Goal: Navigation & Orientation: Find specific page/section

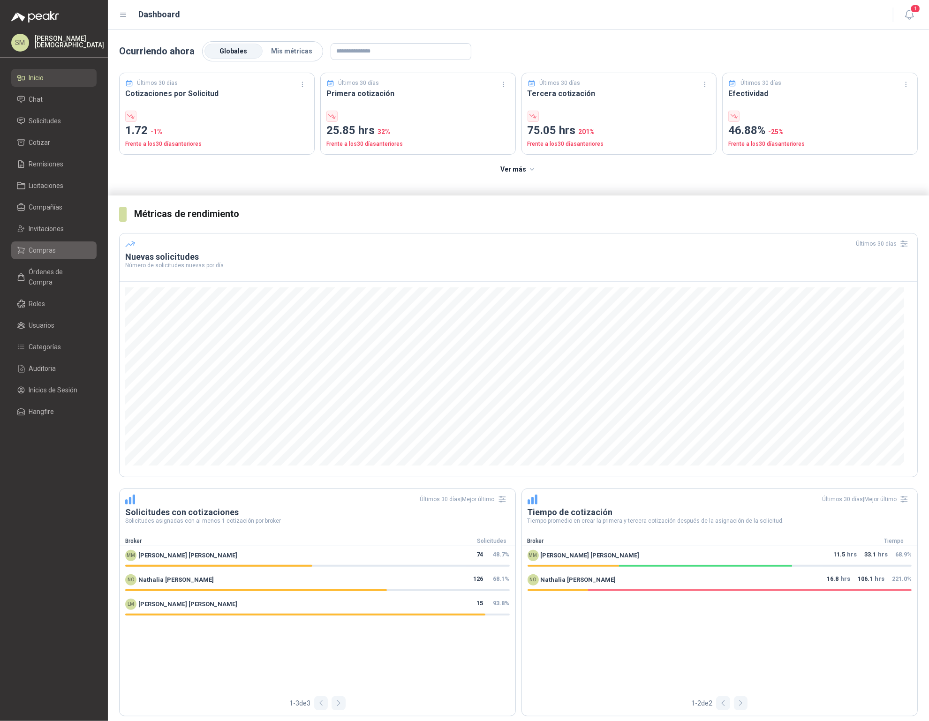
click at [36, 252] on span "Compras" at bounding box center [42, 250] width 27 height 10
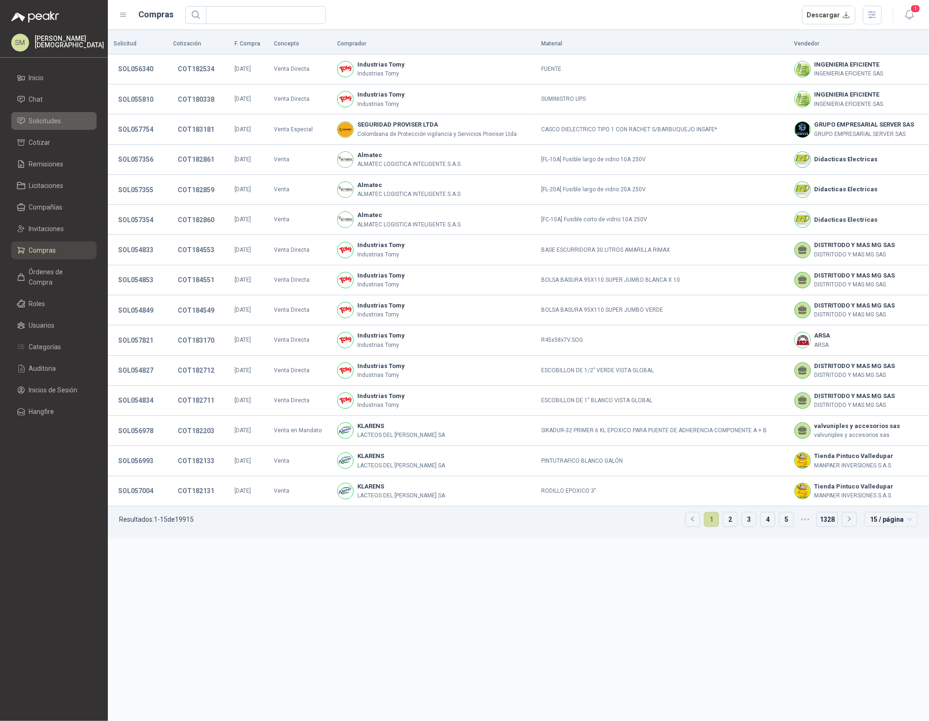
click at [37, 121] on span "Solicitudes" at bounding box center [45, 121] width 32 height 10
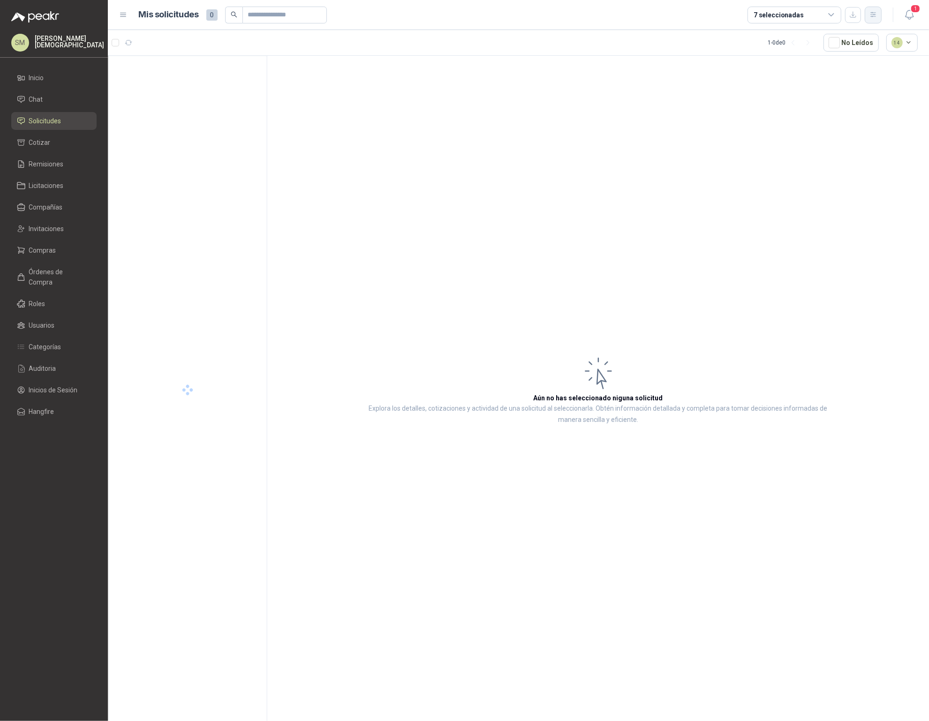
click at [877, 15] on icon "button" at bounding box center [873, 15] width 8 height 8
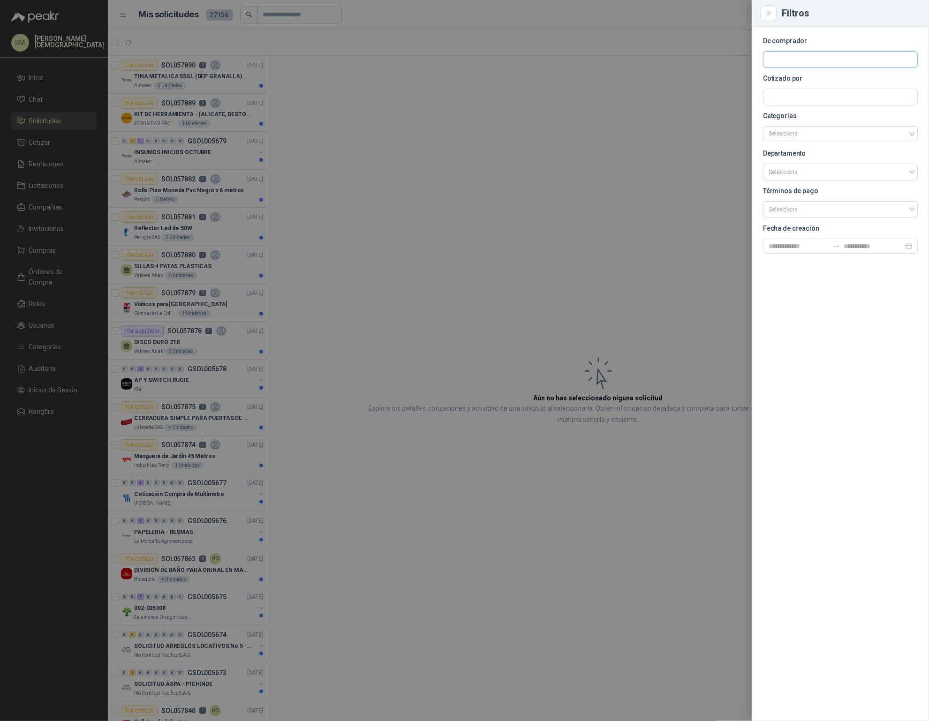
click at [809, 58] on input "text" at bounding box center [840, 60] width 154 height 16
type input "*******"
click at [813, 87] on span "MIGAN CAPITAL S.A.S. -" at bounding box center [810, 85] width 50 height 5
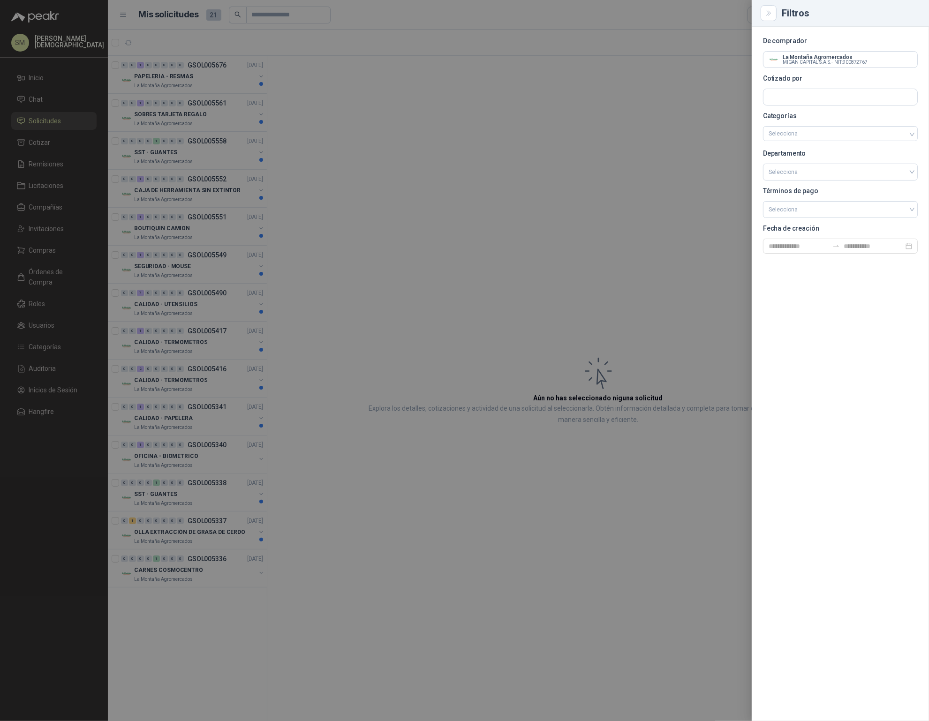
click at [455, 107] on div at bounding box center [464, 360] width 929 height 721
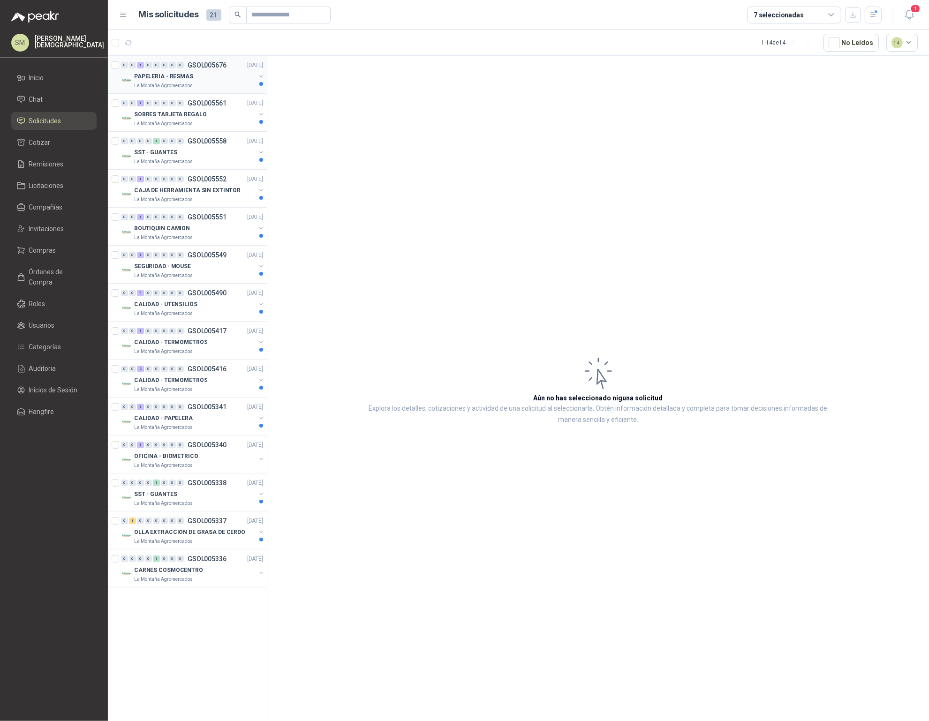
click at [232, 80] on div "PAPELERIA - RESMAS" at bounding box center [194, 76] width 121 height 11
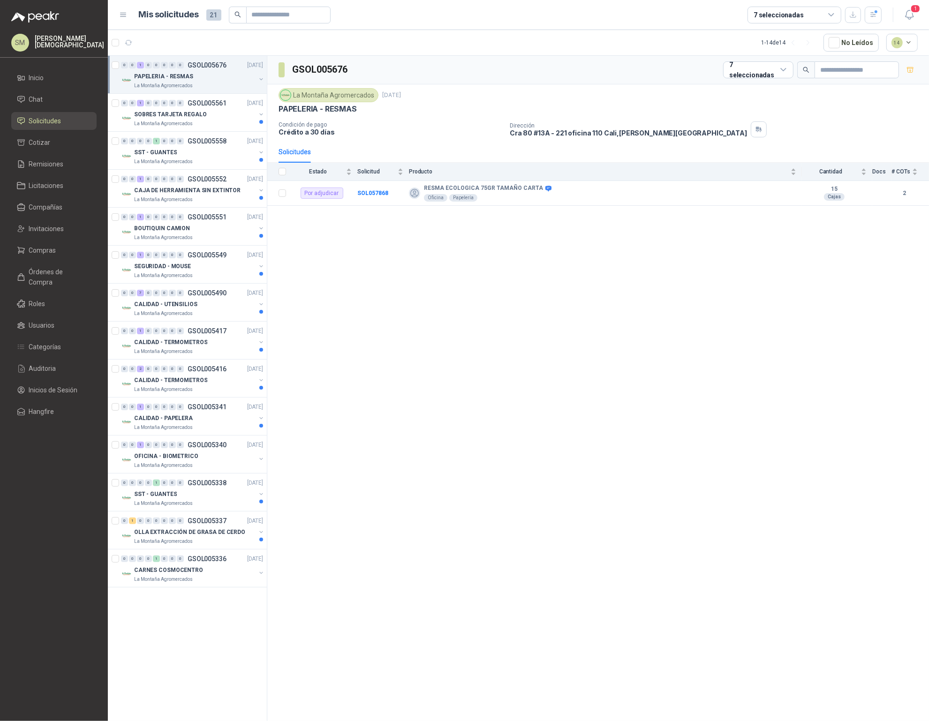
click at [232, 80] on div "PAPELERIA - RESMAS" at bounding box center [194, 76] width 121 height 11
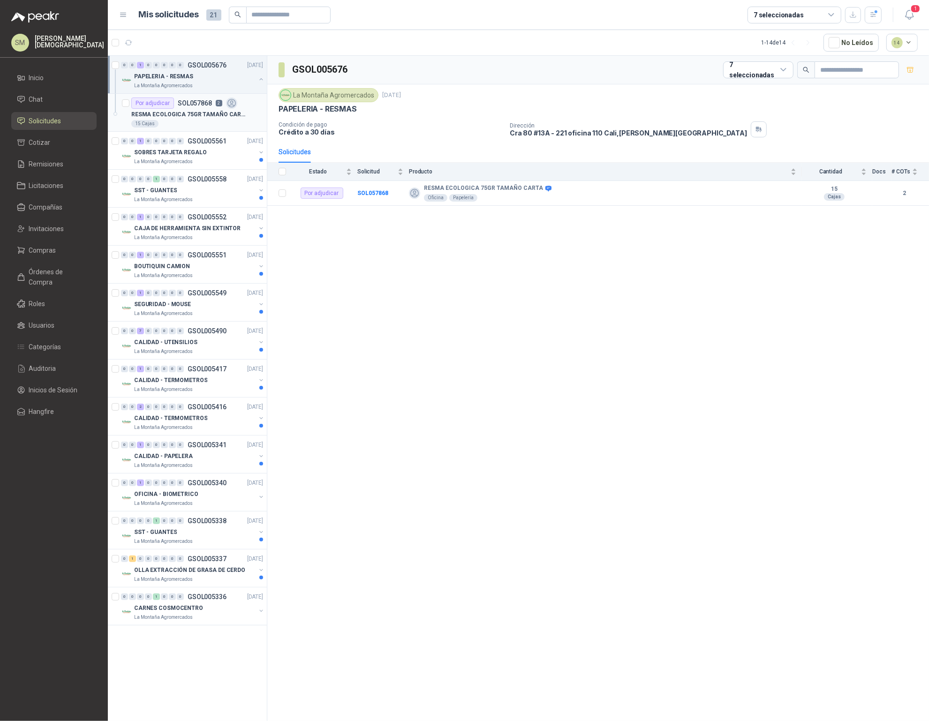
click at [198, 122] on div "15 Cajas" at bounding box center [197, 124] width 132 height 8
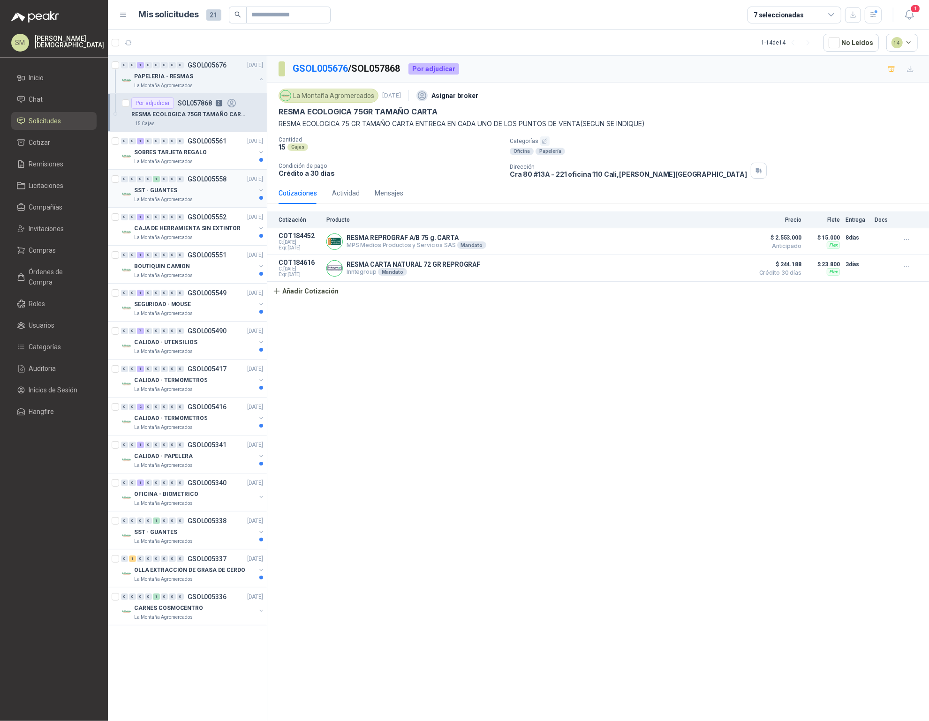
click at [171, 189] on p "SST - GUANTES" at bounding box center [155, 190] width 43 height 9
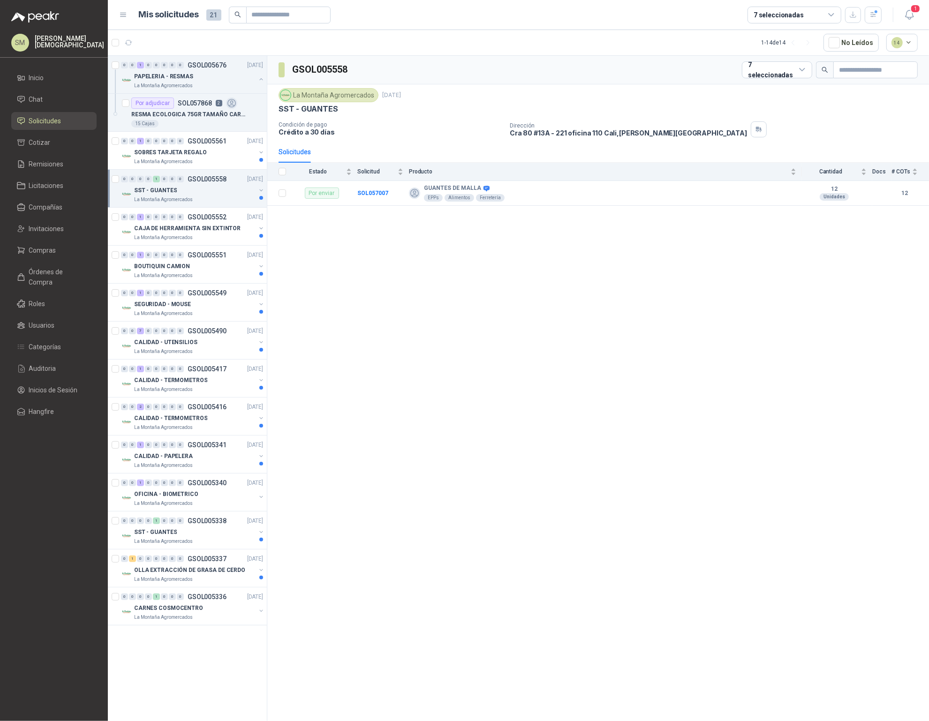
click at [185, 187] on div "SST - GUANTES" at bounding box center [194, 190] width 121 height 11
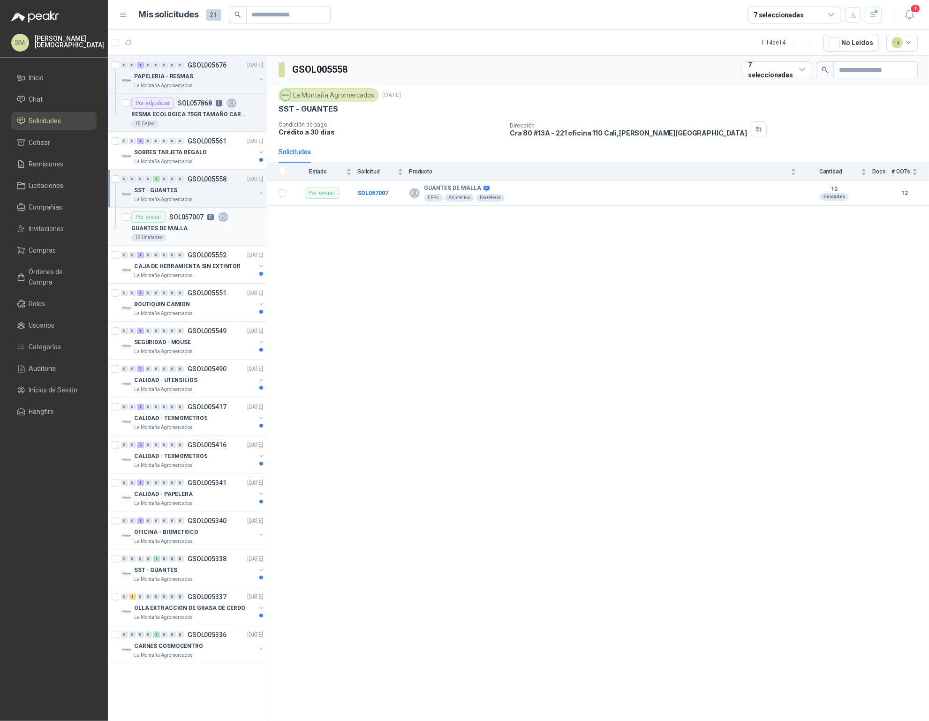
click at [184, 229] on div "GUANTES DE MALLA" at bounding box center [197, 228] width 132 height 11
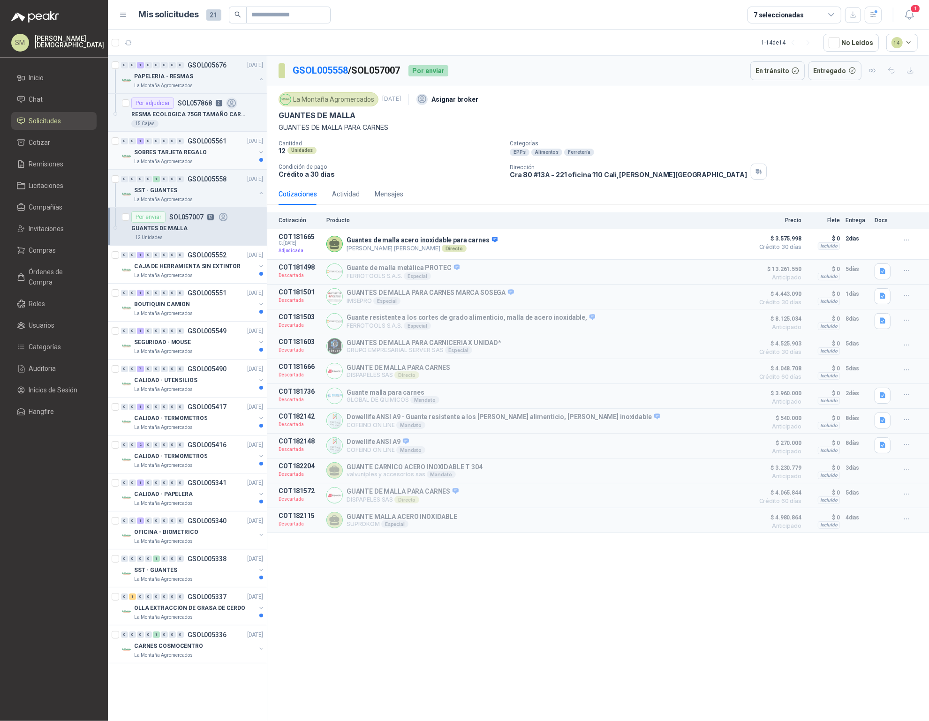
click at [183, 161] on p "La Montaña Agromercados" at bounding box center [163, 162] width 59 height 8
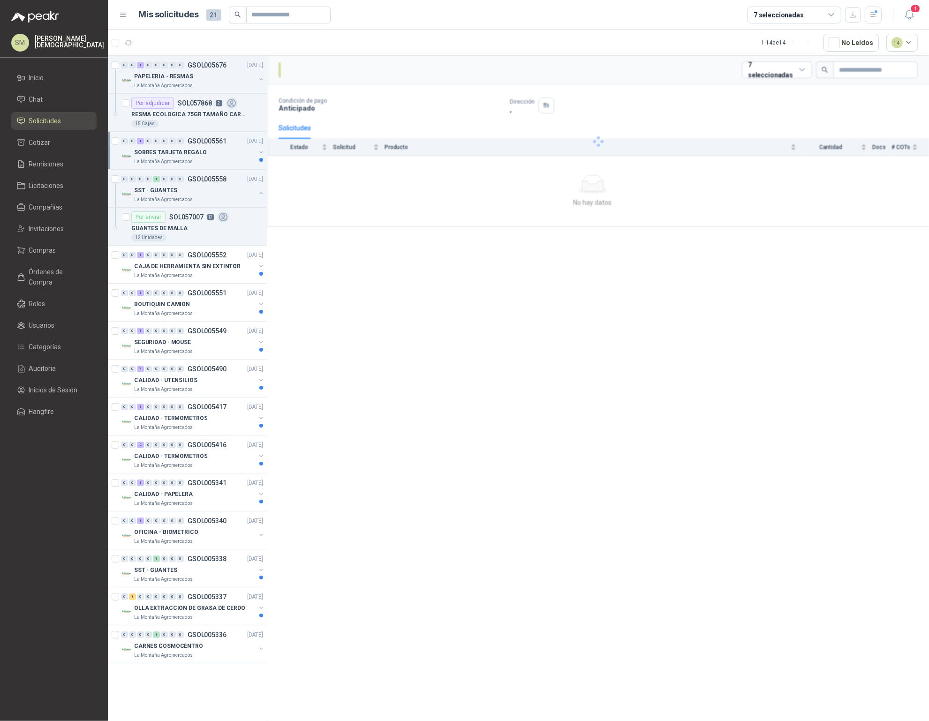
click at [196, 158] on div "La Montaña Agromercados" at bounding box center [194, 162] width 121 height 8
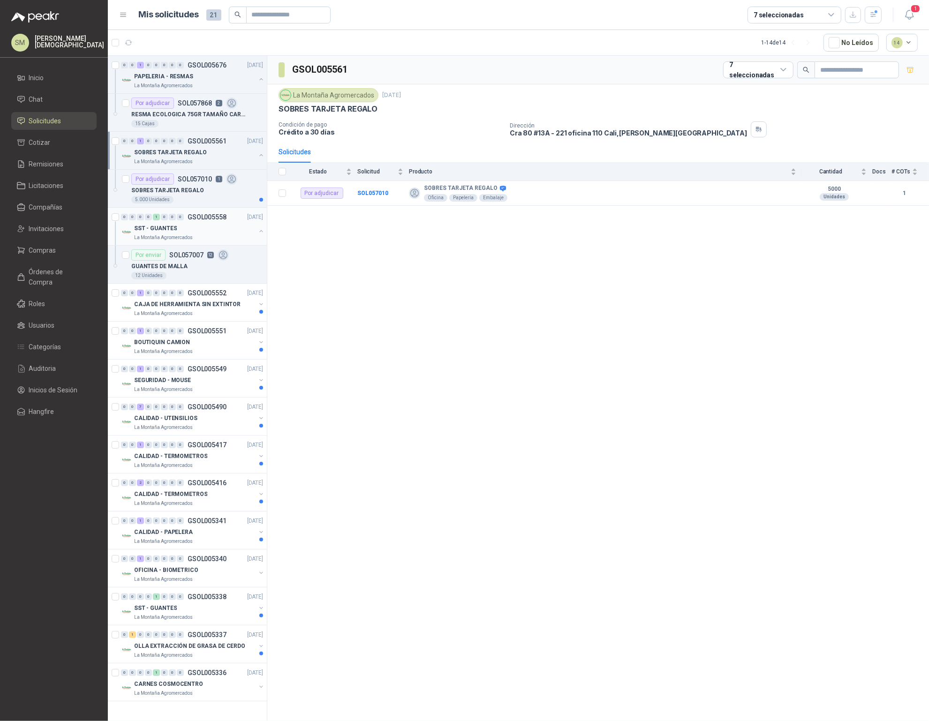
click at [197, 209] on div "0 0 0 0 1 0 0 0 GSOL005558 [DATE] SST - GUANTES La Montaña Agromercados" at bounding box center [187, 227] width 159 height 38
click at [199, 194] on div "SOBRES TARJETA REGALO" at bounding box center [197, 190] width 132 height 11
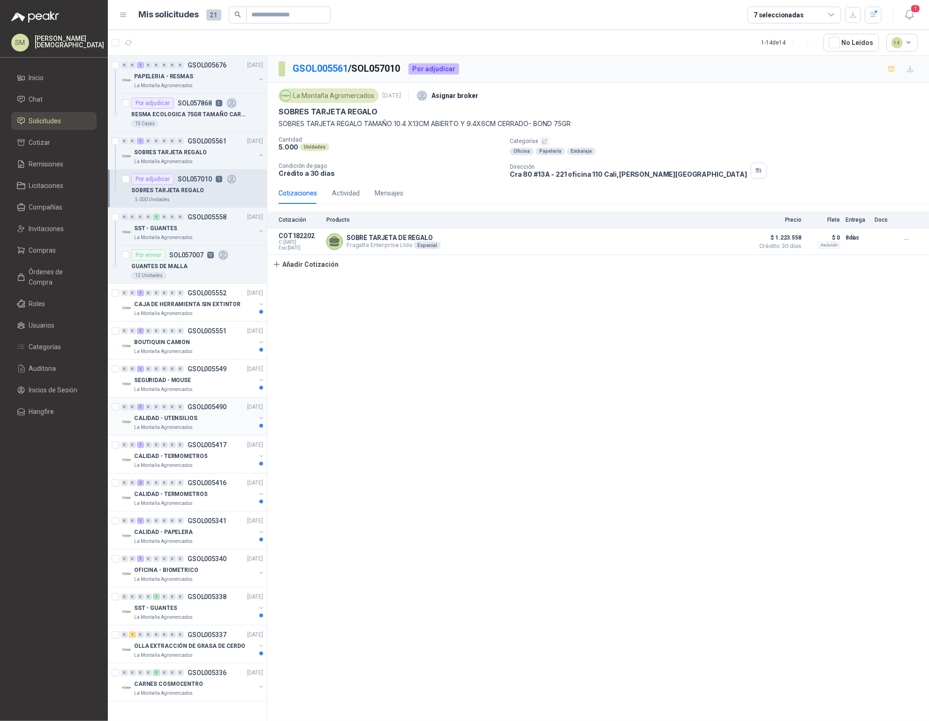
click at [209, 419] on div "CALIDAD - UTENSILIOS" at bounding box center [194, 418] width 121 height 11
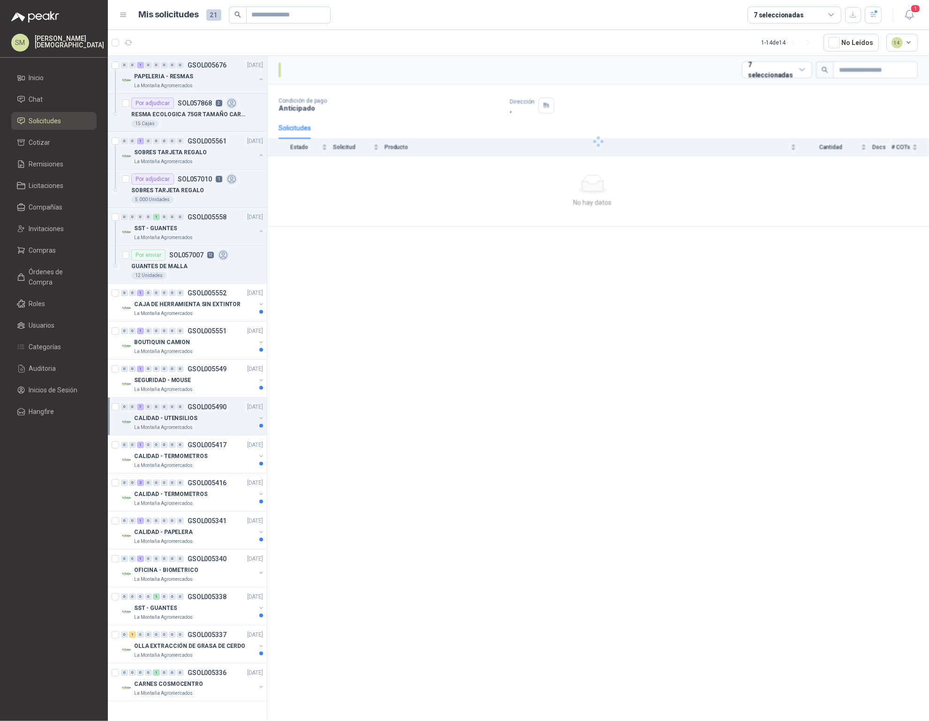
click at [181, 424] on p "La Montaña Agromercados" at bounding box center [163, 428] width 59 height 8
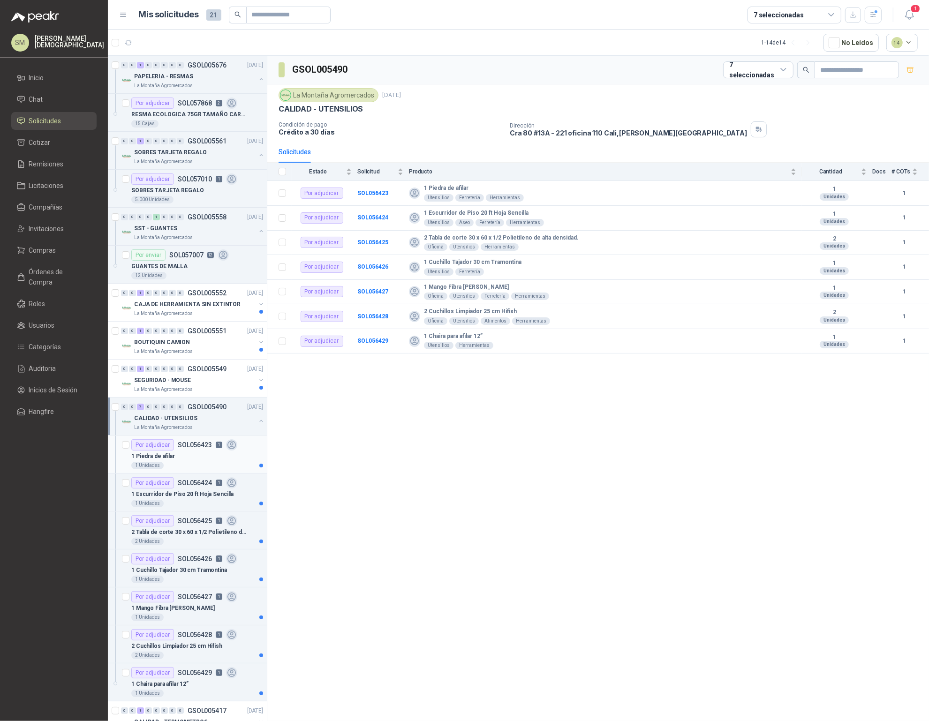
click at [176, 460] on div "1 Piedra de afilar" at bounding box center [197, 456] width 132 height 11
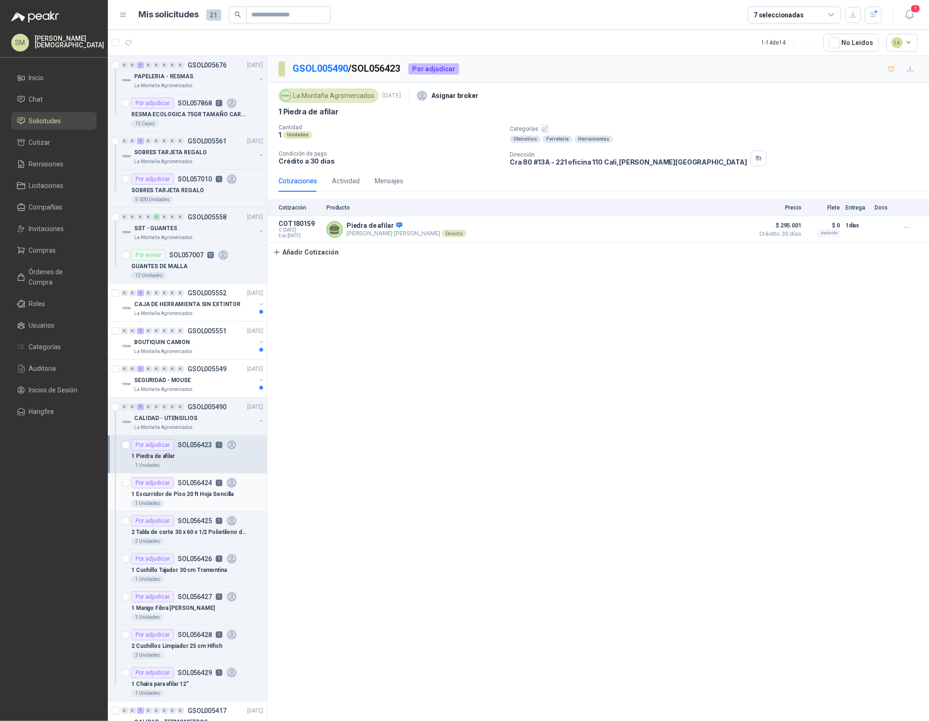
click at [182, 490] on p "1 Escurridor de Piso 20 ft Hoja Sencilla" at bounding box center [182, 494] width 102 height 9
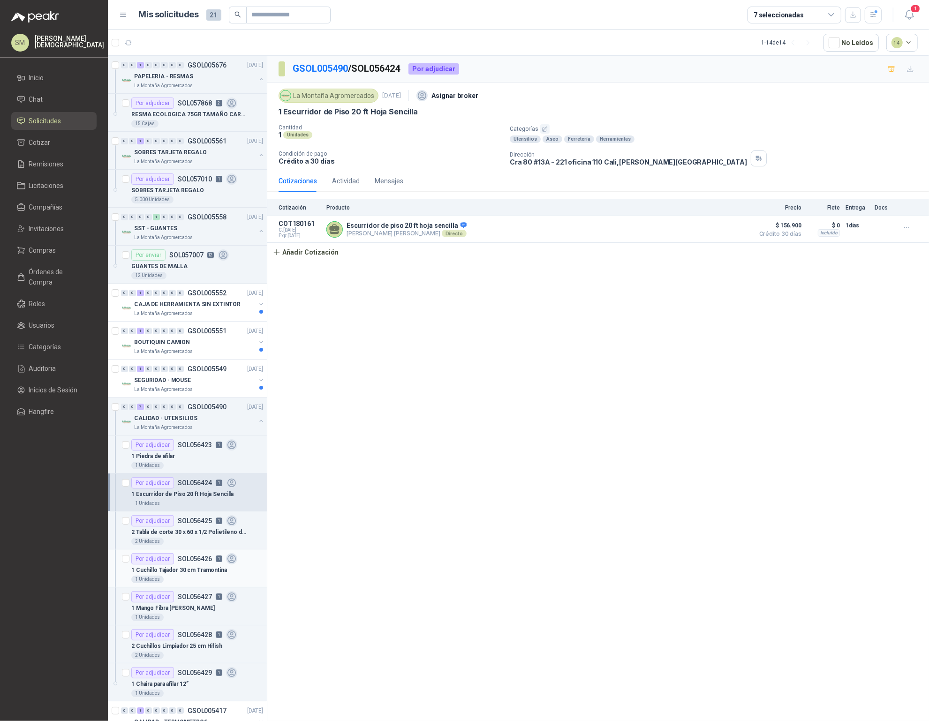
click at [184, 557] on p "SOL056426" at bounding box center [195, 559] width 34 height 7
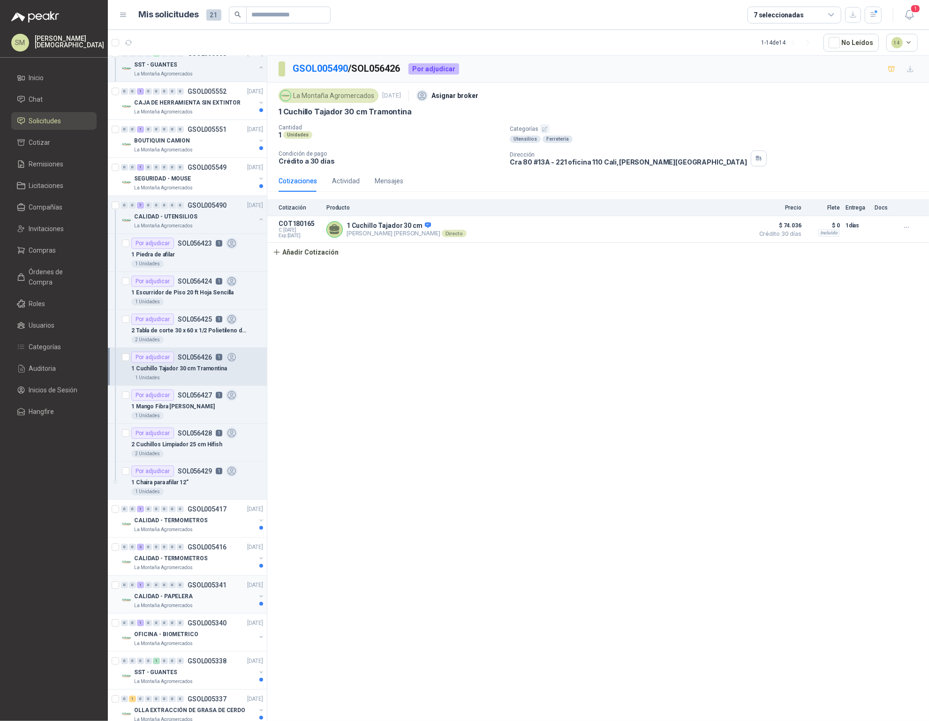
scroll to position [258, 0]
